Goal: Information Seeking & Learning: Find specific fact

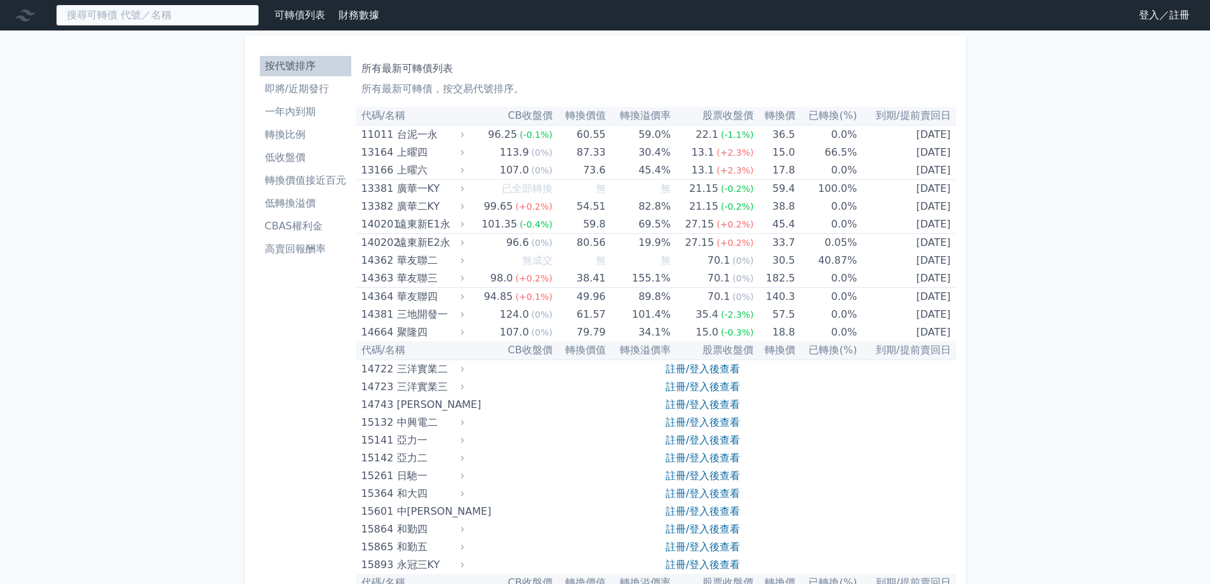
click at [180, 15] on input at bounding box center [157, 15] width 203 height 22
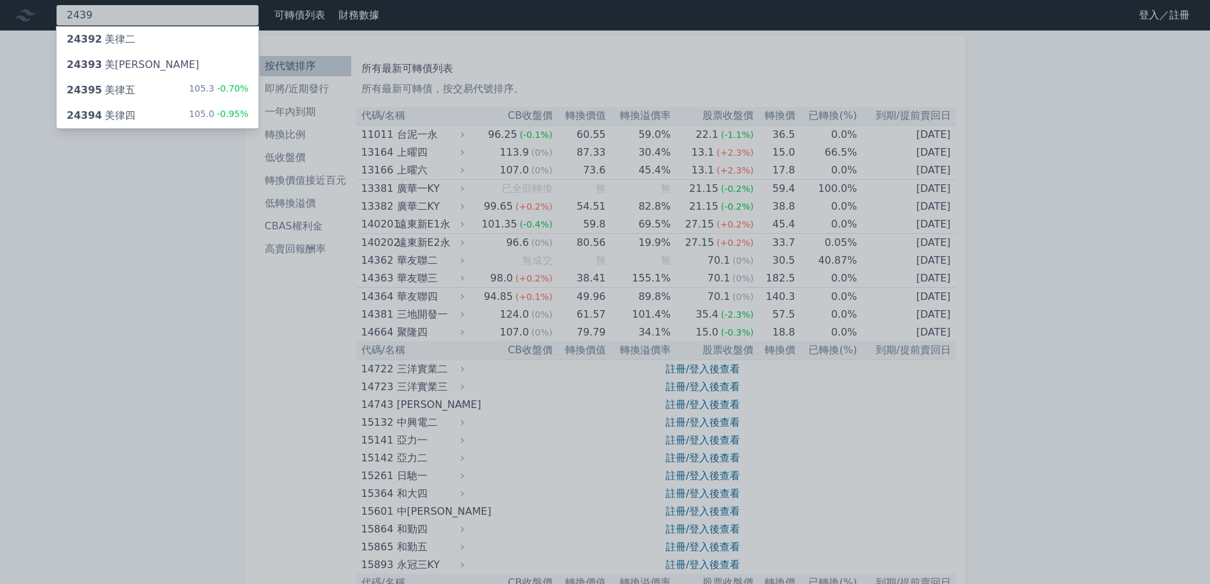
type input "2439"
click at [165, 83] on div "24395 美律五 105.3 -0.70%" at bounding box center [158, 89] width 202 height 25
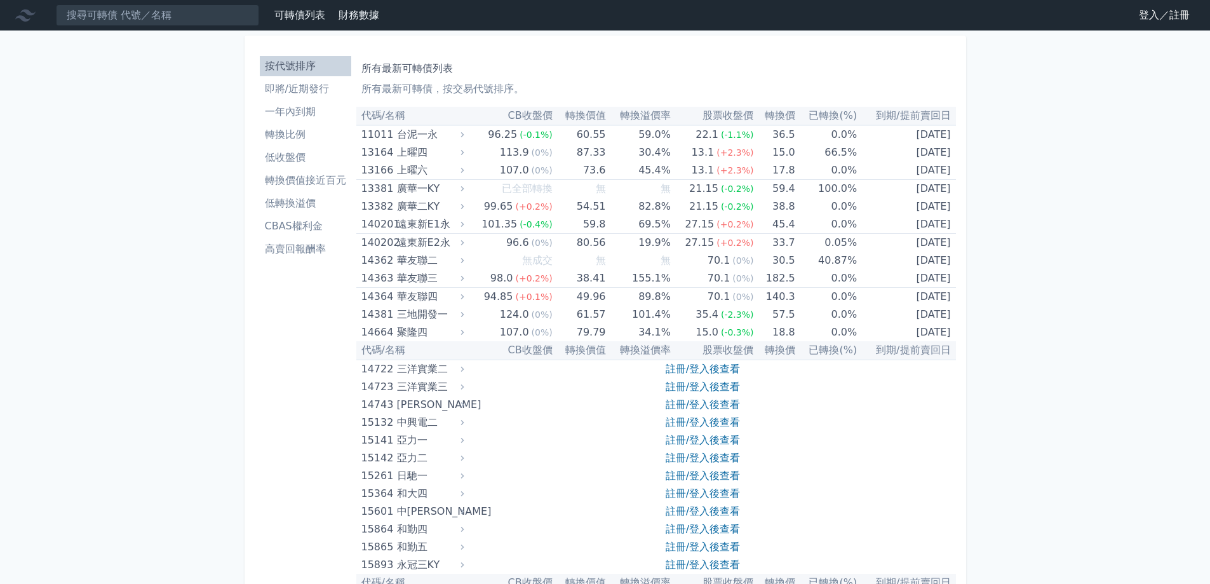
click at [136, 2] on nav "可轉債列表 財務數據 可轉債列表 財務數據 登入／註冊 登入／註冊" at bounding box center [605, 15] width 1210 height 30
click at [136, 11] on input at bounding box center [157, 15] width 203 height 22
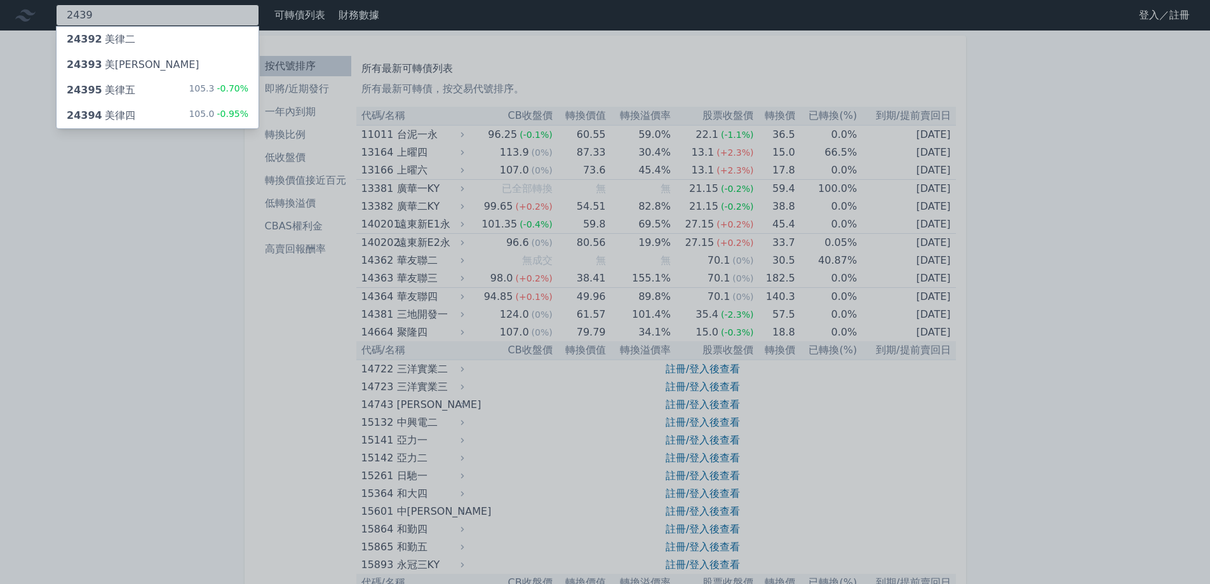
type input "2439"
click at [121, 83] on div "24395 美律五" at bounding box center [101, 90] width 69 height 15
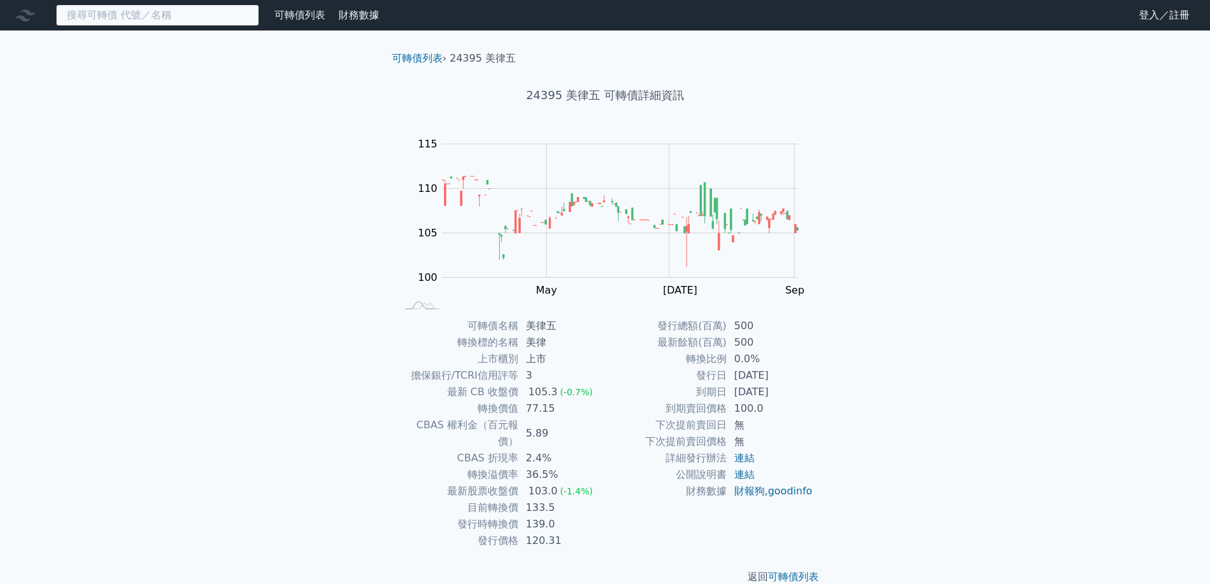
click at [145, 16] on input at bounding box center [157, 15] width 203 height 22
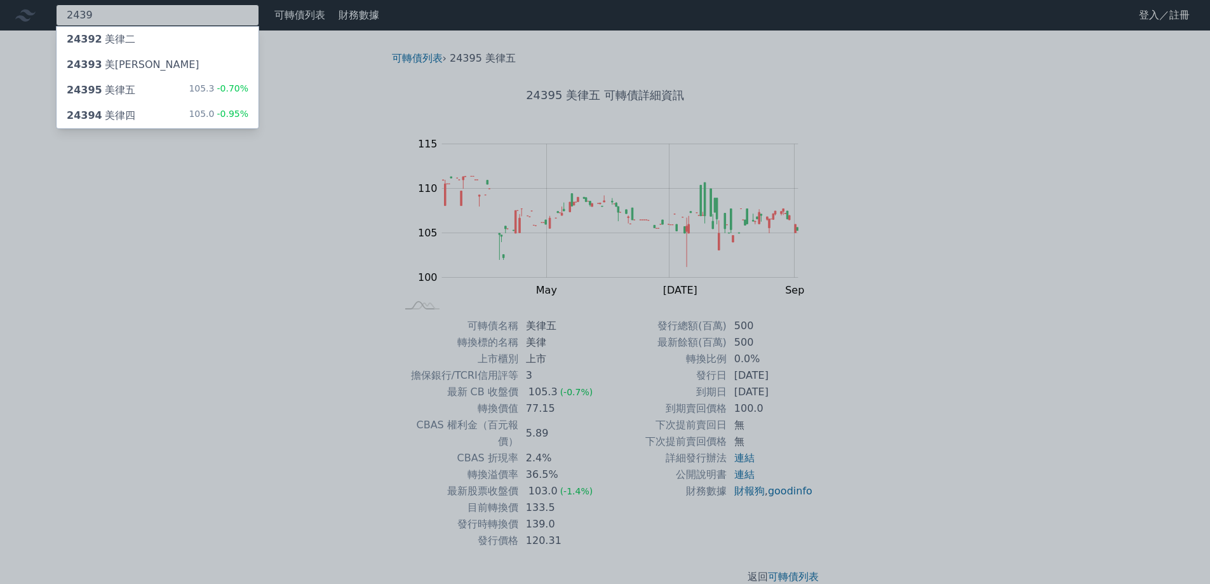
type input "2439"
click at [126, 116] on div "24394 美律四" at bounding box center [101, 115] width 69 height 15
